Goal: Task Accomplishment & Management: Use online tool/utility

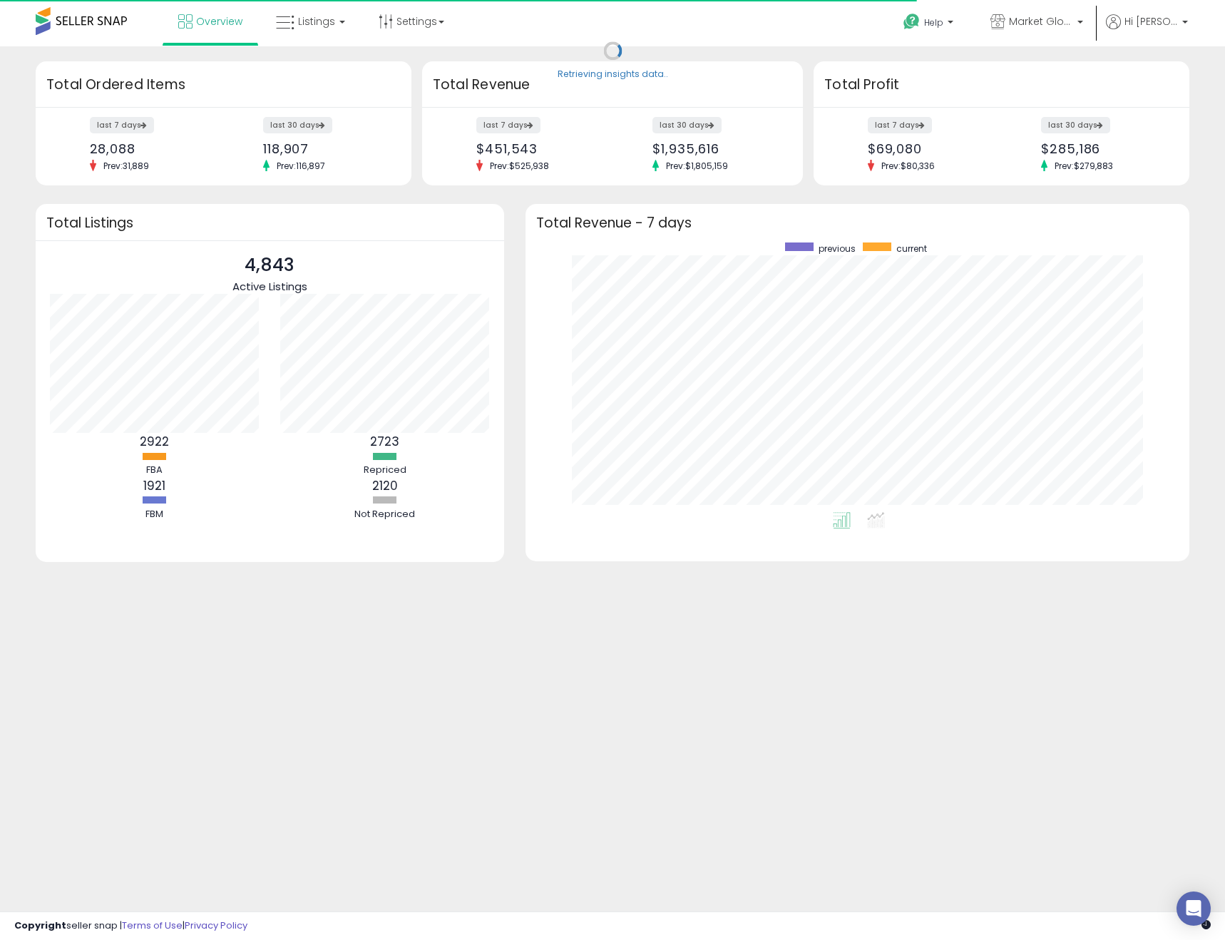
scroll to position [269, 636]
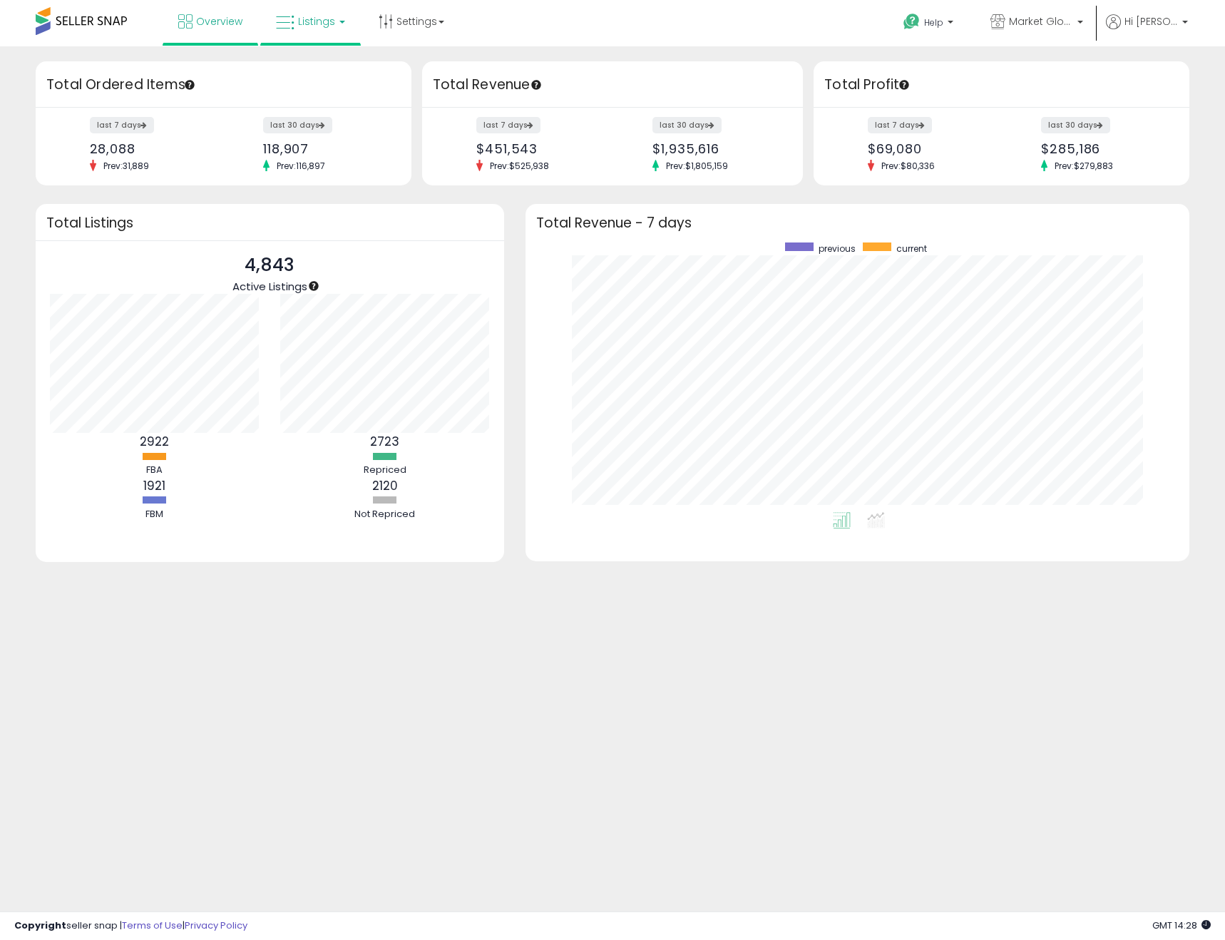
click at [322, 39] on link "Listings" at bounding box center [310, 21] width 91 height 43
click at [324, 70] on icon at bounding box center [321, 70] width 62 height 19
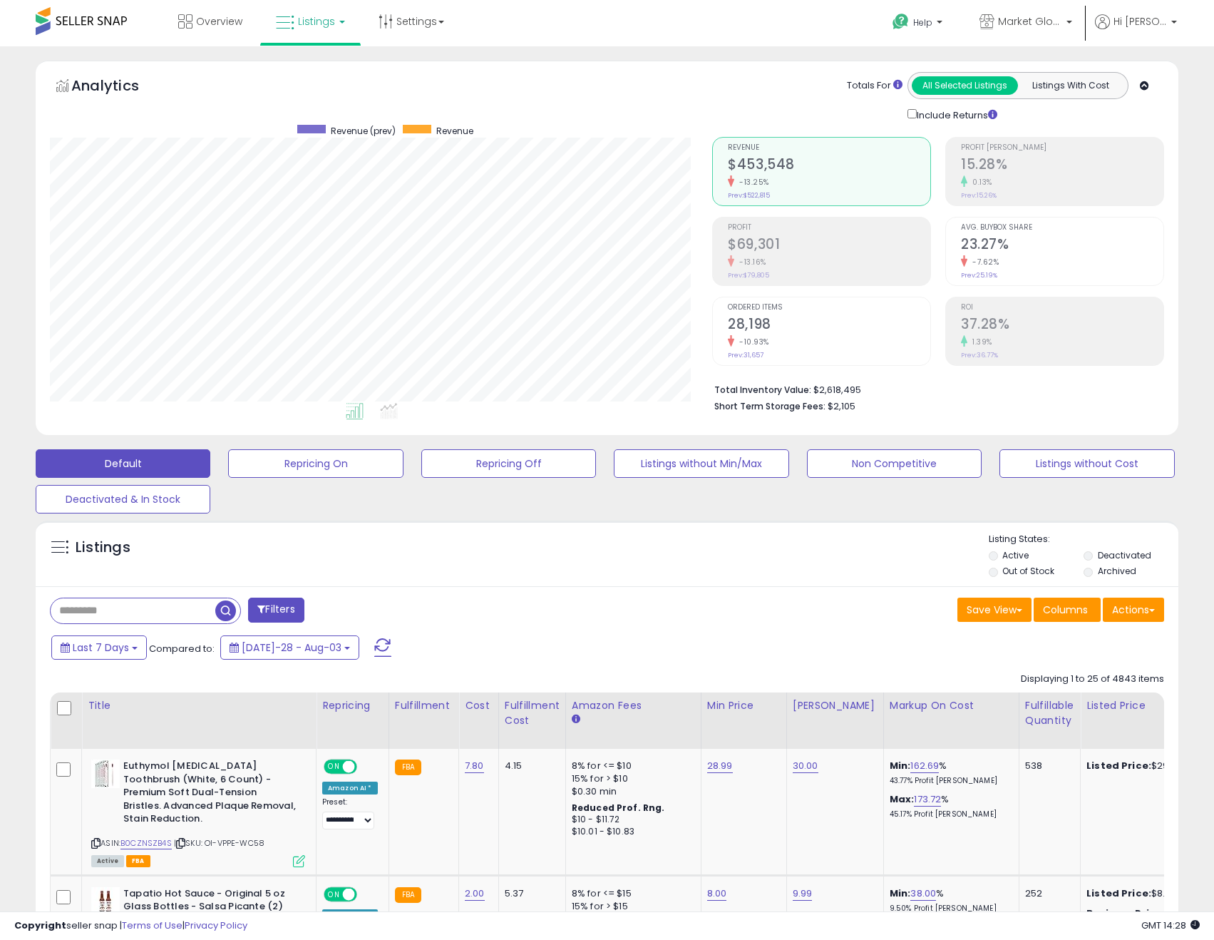
scroll to position [292, 663]
click at [1146, 604] on button "Actions" at bounding box center [1133, 609] width 61 height 24
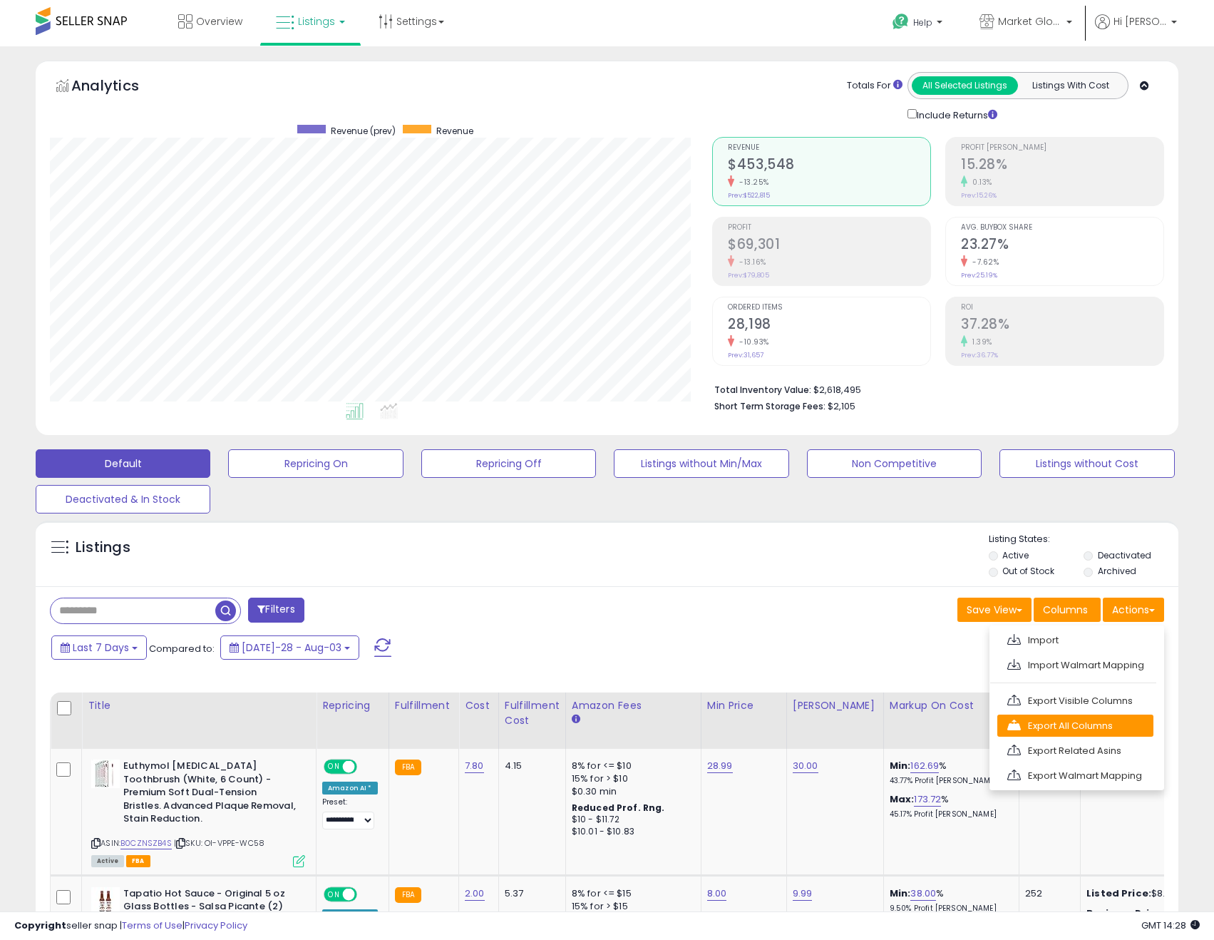
click at [1081, 731] on link "Export All Columns" at bounding box center [1075, 725] width 156 height 22
